Goal: Navigation & Orientation: Find specific page/section

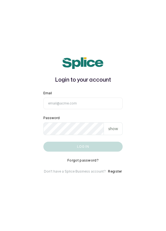
click at [82, 109] on input "Email" at bounding box center [82, 103] width 79 height 12
type input "info@dermaspaceng.com"
click at [43, 142] on button "Log in" at bounding box center [82, 147] width 79 height 10
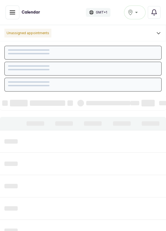
scroll to position [185, 0]
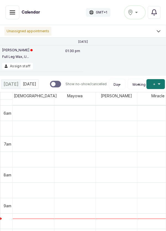
click at [12, 11] on icon "button" at bounding box center [12, 12] width 7 height 7
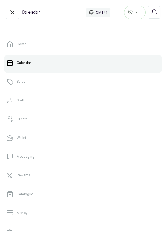
click at [23, 78] on link "Sales" at bounding box center [82, 81] width 157 height 15
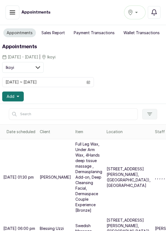
click at [153, 14] on icon "button" at bounding box center [153, 12] width 7 height 7
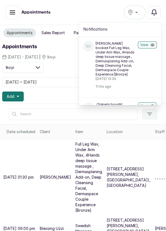
click at [144, 46] on button "View" at bounding box center [146, 44] width 19 height 7
